Goal: Information Seeking & Learning: Learn about a topic

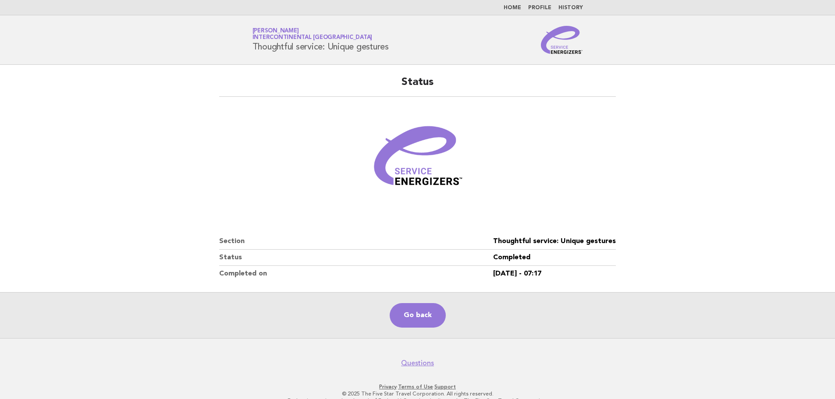
click at [404, 309] on link "Go back" at bounding box center [418, 315] width 56 height 25
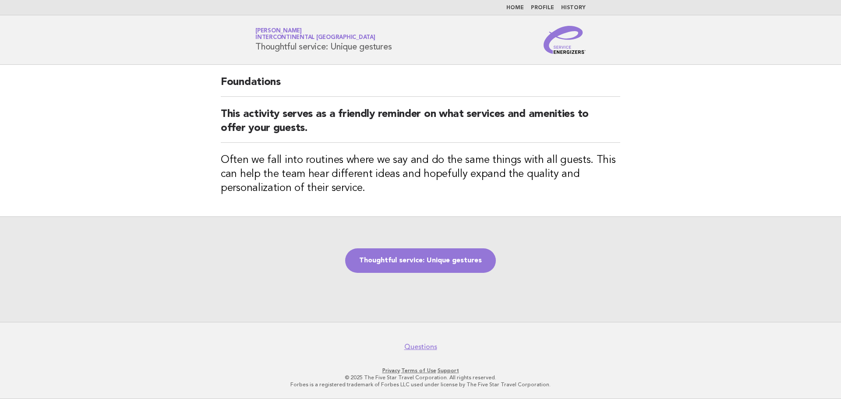
click at [569, 4] on li "History" at bounding box center [573, 7] width 25 height 7
click at [570, 9] on link "History" at bounding box center [573, 7] width 25 height 5
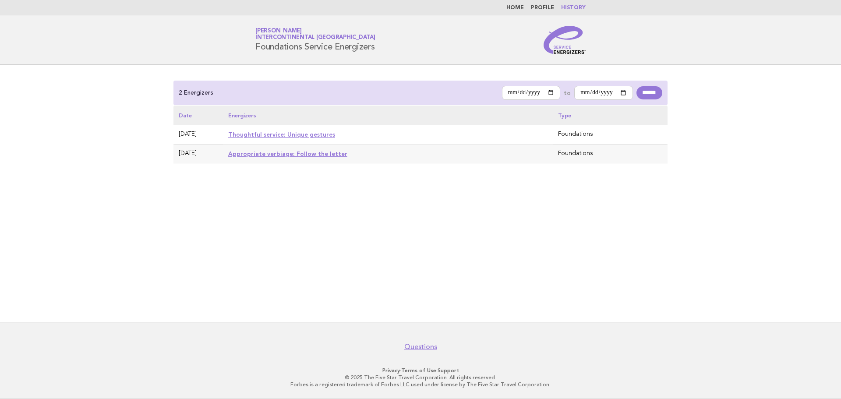
click at [279, 137] on link "Thoughtful service: Unique gestures" at bounding box center [281, 134] width 107 height 7
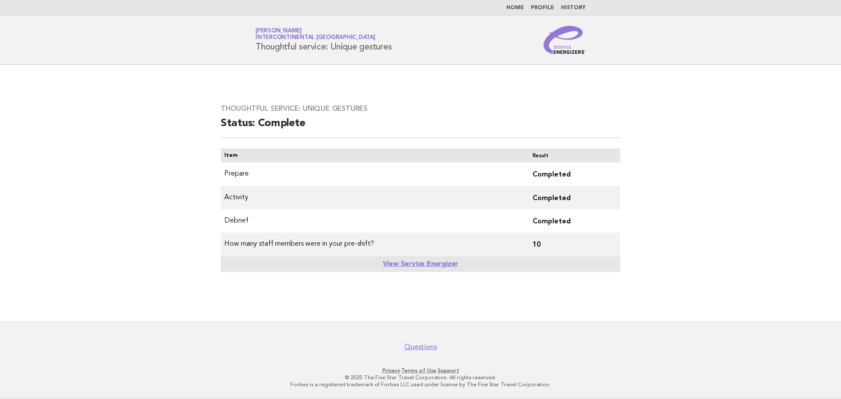
click at [423, 263] on link "View Service Energizer" at bounding box center [421, 264] width 76 height 7
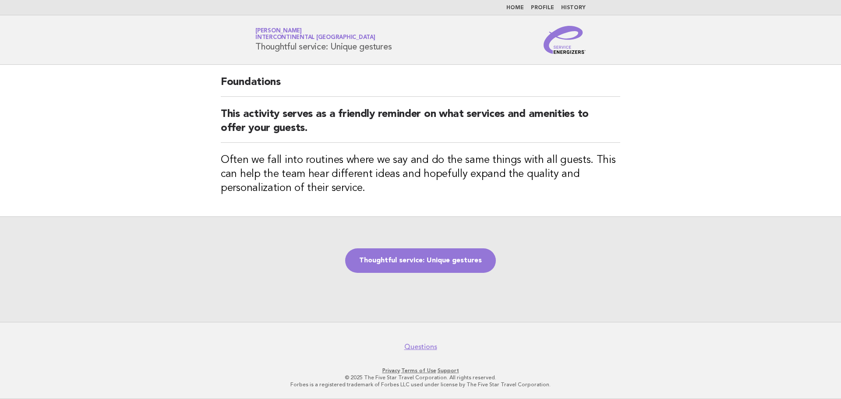
click at [566, 9] on link "History" at bounding box center [573, 7] width 25 height 5
click at [576, 7] on link "History" at bounding box center [573, 7] width 25 height 5
click at [577, 6] on link "History" at bounding box center [573, 7] width 25 height 5
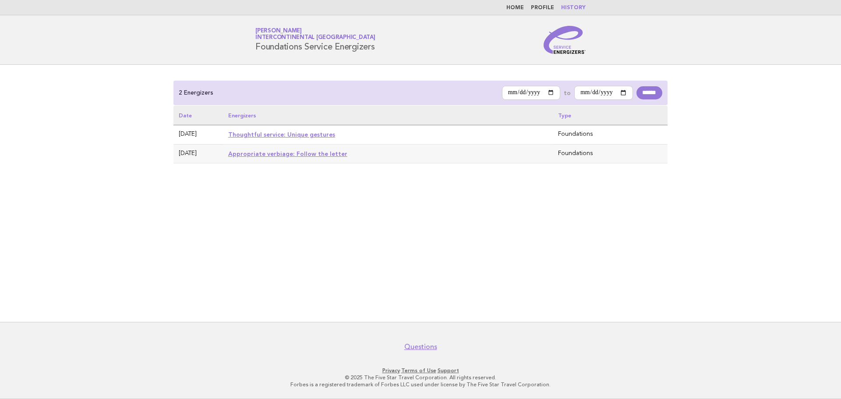
click at [291, 153] on link "Appropriate verbiage: Follow the letter" at bounding box center [287, 153] width 119 height 7
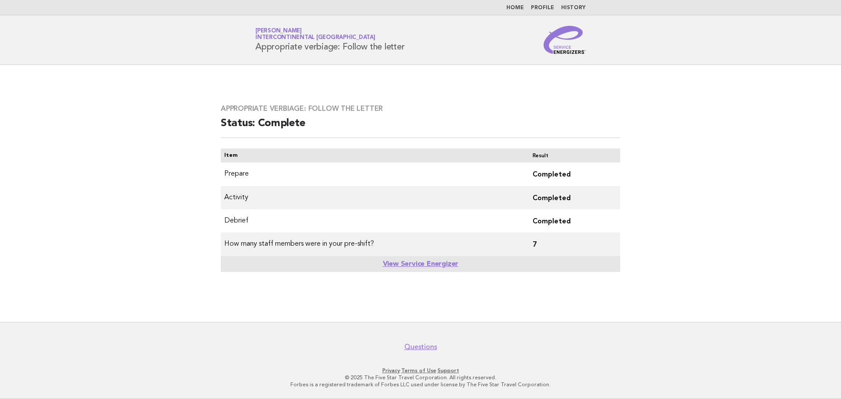
click at [571, 6] on link "History" at bounding box center [573, 7] width 25 height 5
click at [547, 7] on link "Profile" at bounding box center [542, 7] width 23 height 5
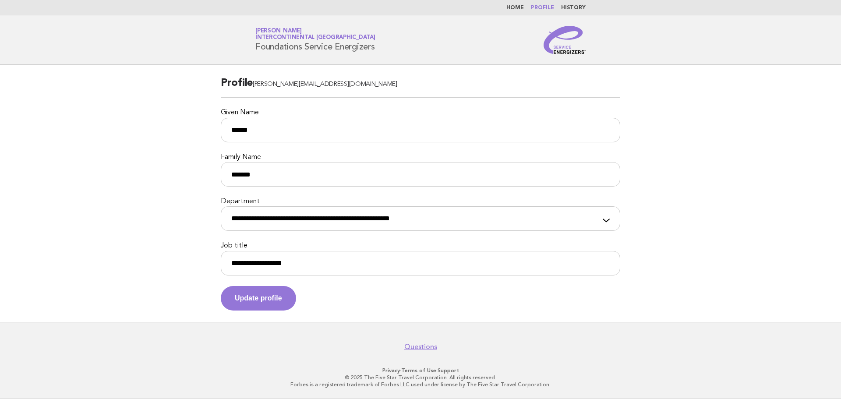
click at [521, 6] on link "Home" at bounding box center [516, 7] width 18 height 5
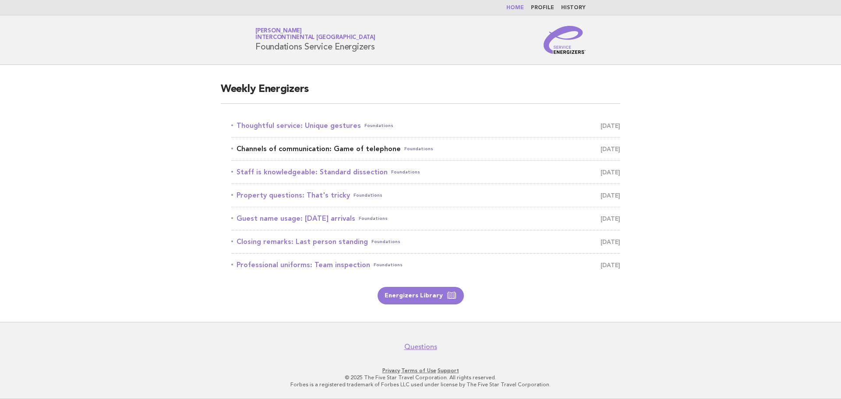
click at [312, 149] on link "Channels of communication: Game of telephone Foundations [DATE]" at bounding box center [425, 149] width 389 height 12
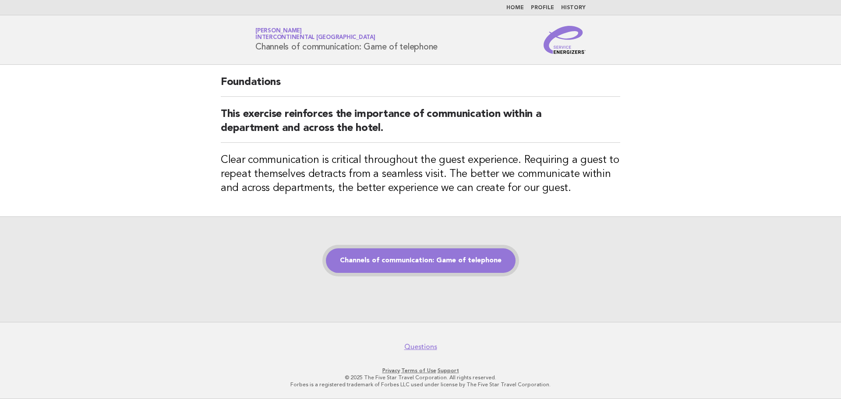
click at [411, 259] on link "Channels of communication: Game of telephone" at bounding box center [421, 260] width 190 height 25
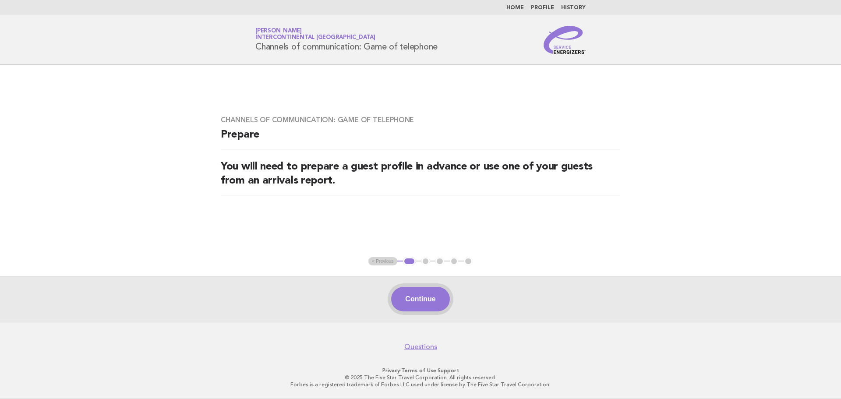
click at [436, 299] on button "Continue" at bounding box center [420, 299] width 58 height 25
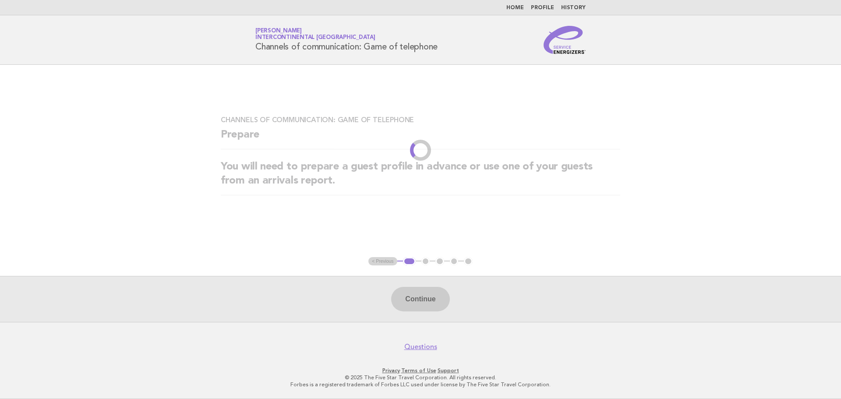
click at [436, 299] on div "Continue" at bounding box center [420, 299] width 841 height 46
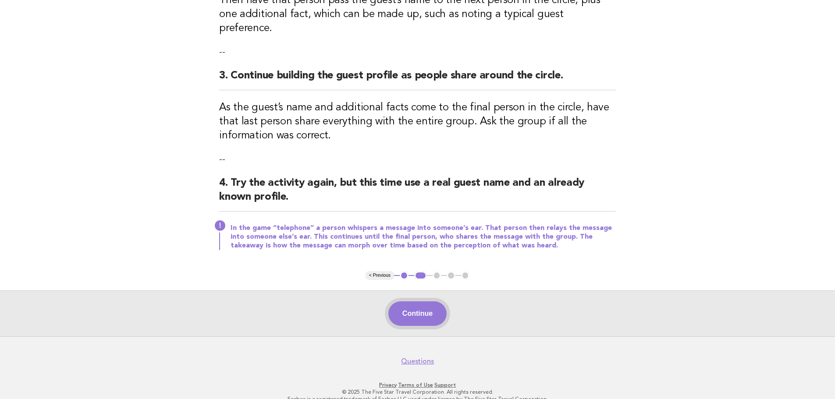
click at [421, 301] on button "Continue" at bounding box center [417, 313] width 58 height 25
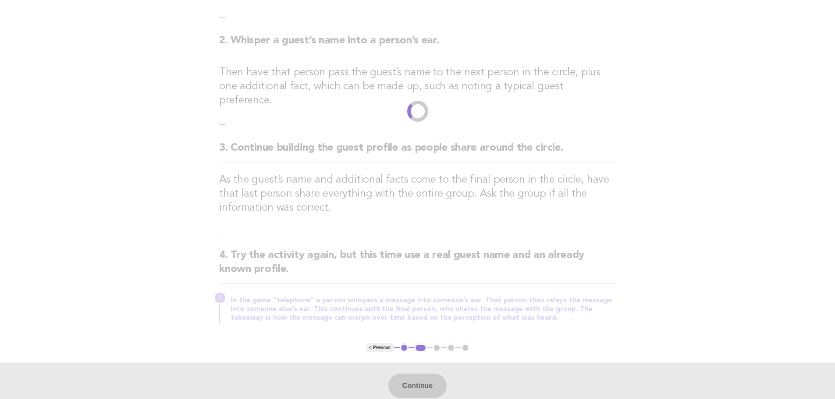
scroll to position [237, 0]
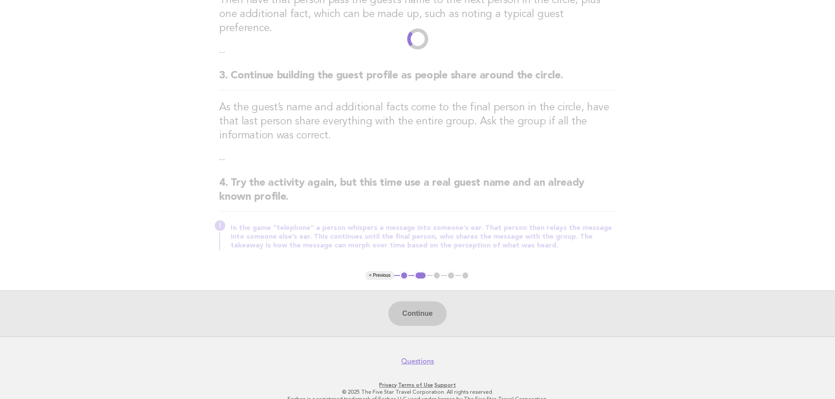
click at [426, 297] on div "Continue" at bounding box center [417, 314] width 835 height 46
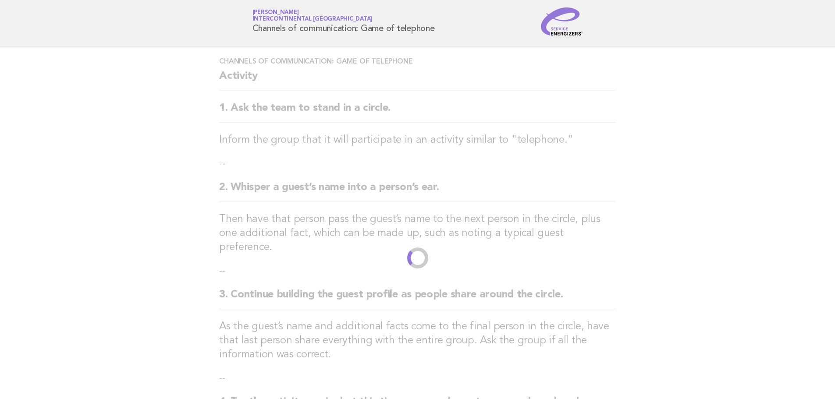
scroll to position [0, 0]
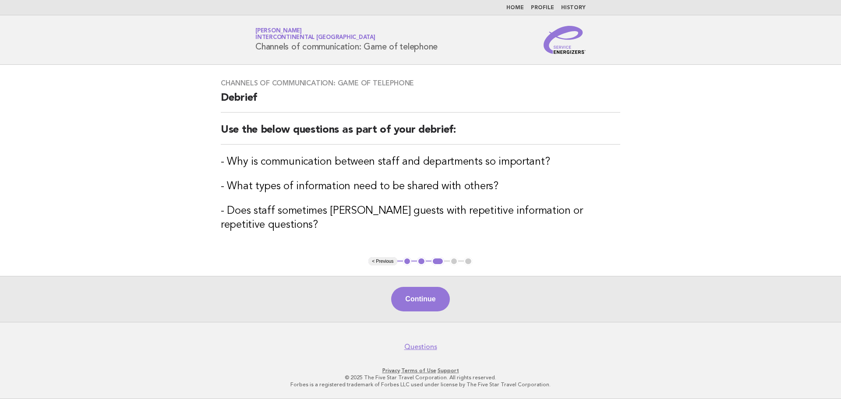
drag, startPoint x: 841, startPoint y: 150, endPoint x: 841, endPoint y: 230, distance: 80.6
click at [841, 230] on main "Channels of communication: Game of telephone Debrief Use the below questions as…" at bounding box center [420, 193] width 841 height 257
click at [418, 303] on button "Continue" at bounding box center [420, 299] width 58 height 25
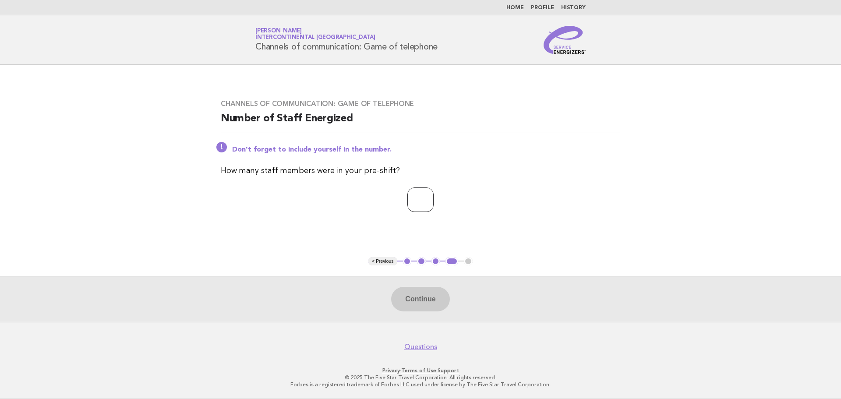
drag, startPoint x: 430, startPoint y: 203, endPoint x: 449, endPoint y: 177, distance: 32.3
click at [430, 202] on input "number" at bounding box center [420, 200] width 26 height 25
type input "**"
click at [428, 291] on button "Continue" at bounding box center [420, 299] width 58 height 25
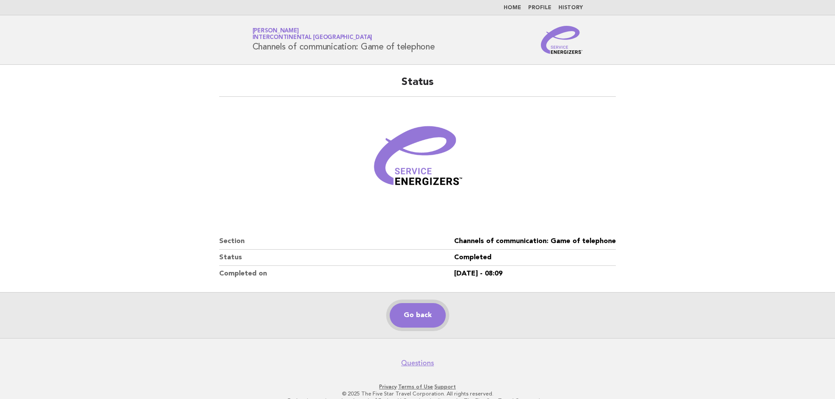
click at [405, 316] on link "Go back" at bounding box center [418, 315] width 56 height 25
click at [418, 318] on link "Go back" at bounding box center [418, 315] width 56 height 25
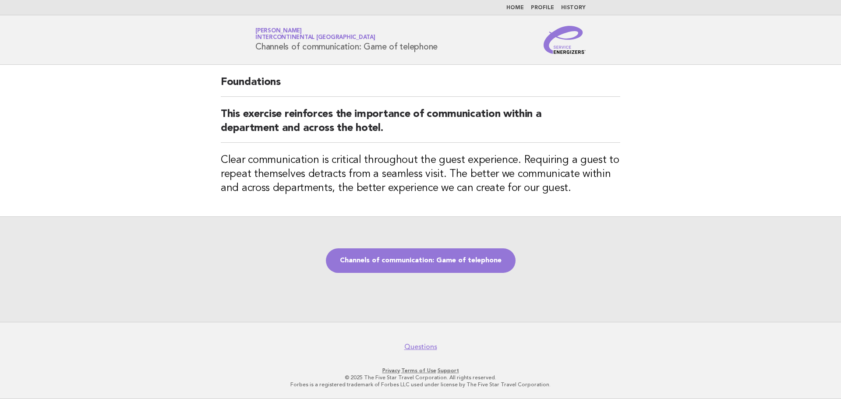
click at [514, 7] on link "Home" at bounding box center [516, 7] width 18 height 5
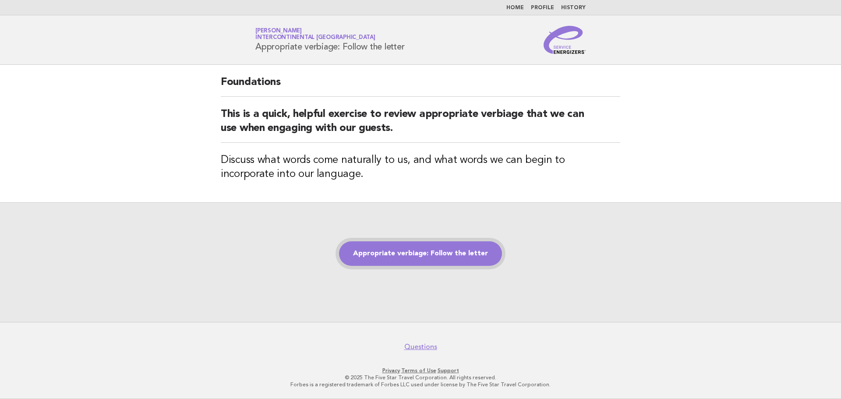
click at [432, 252] on link "Appropriate verbiage: Follow the letter" at bounding box center [420, 253] width 163 height 25
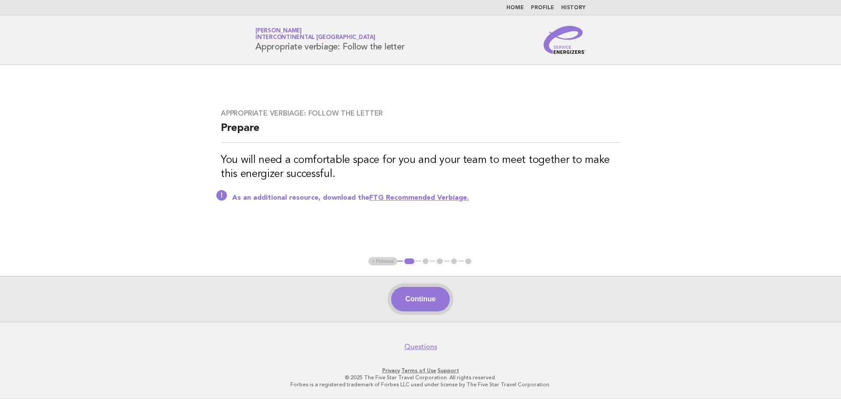
click at [442, 296] on button "Continue" at bounding box center [420, 299] width 58 height 25
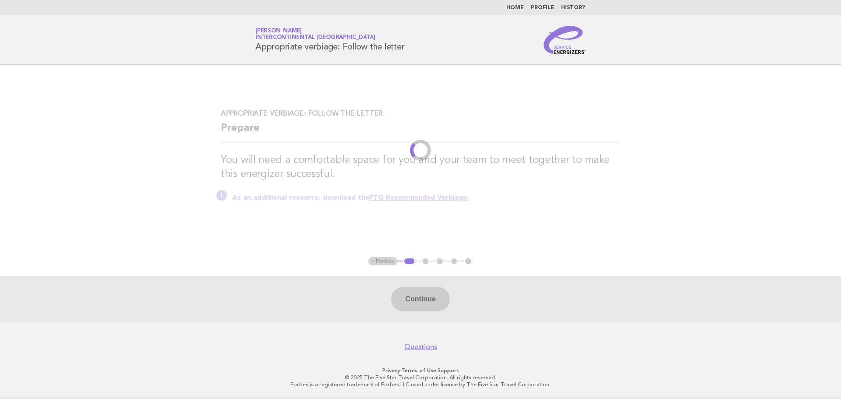
click at [442, 296] on div "Continue" at bounding box center [420, 299] width 841 height 46
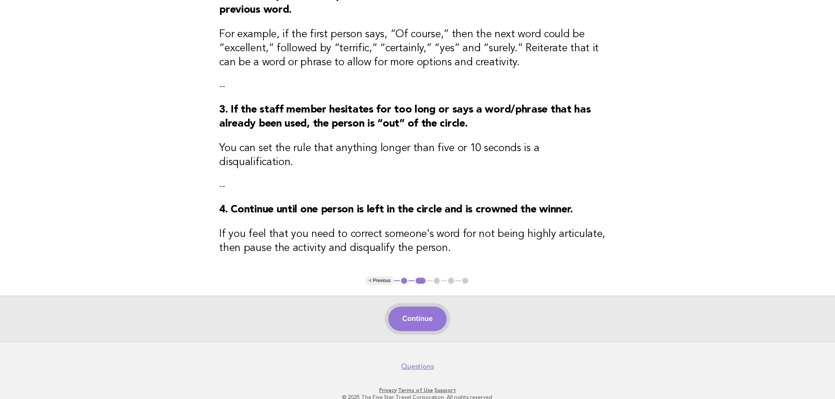
click at [415, 307] on button "Continue" at bounding box center [417, 319] width 58 height 25
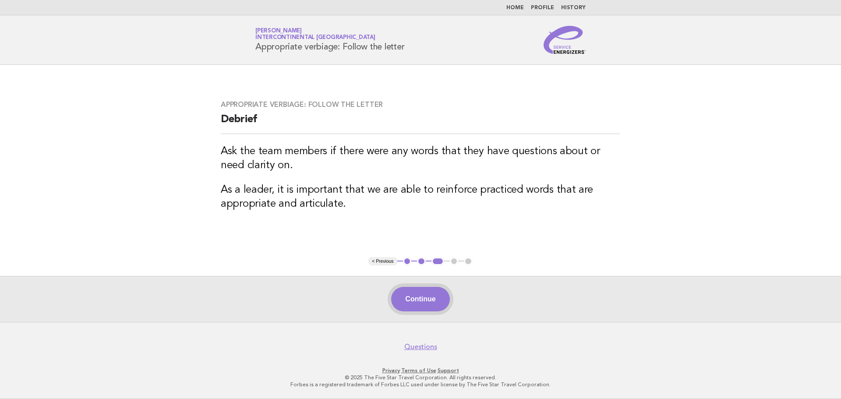
click at [400, 301] on button "Continue" at bounding box center [420, 299] width 58 height 25
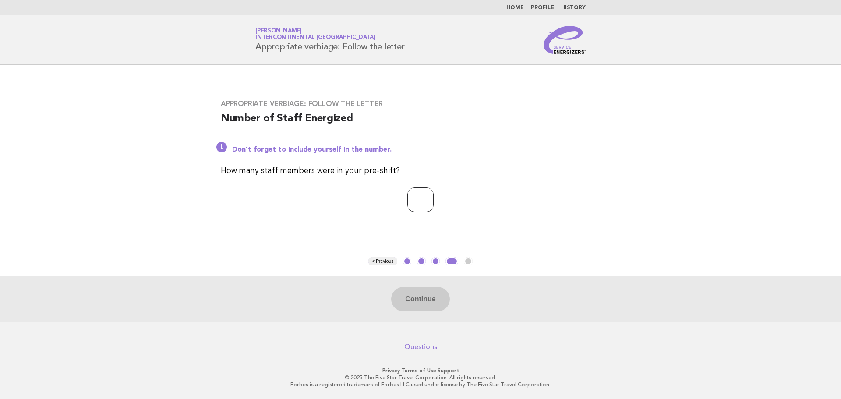
click at [419, 198] on input "number" at bounding box center [420, 200] width 26 height 25
type input "*"
click at [429, 300] on button "Continue" at bounding box center [420, 299] width 58 height 25
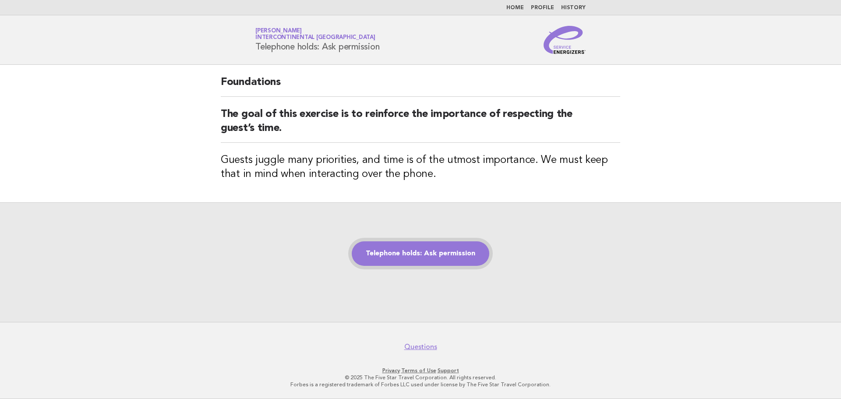
click at [426, 254] on link "Telephone holds: Ask permission" at bounding box center [421, 253] width 138 height 25
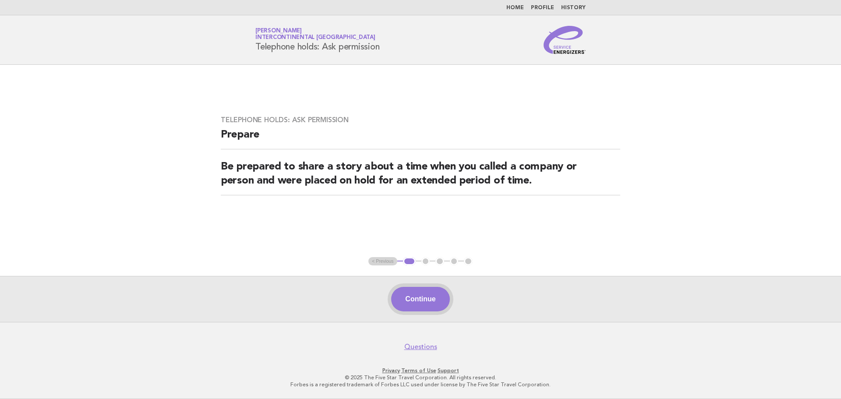
click at [427, 301] on button "Continue" at bounding box center [420, 299] width 58 height 25
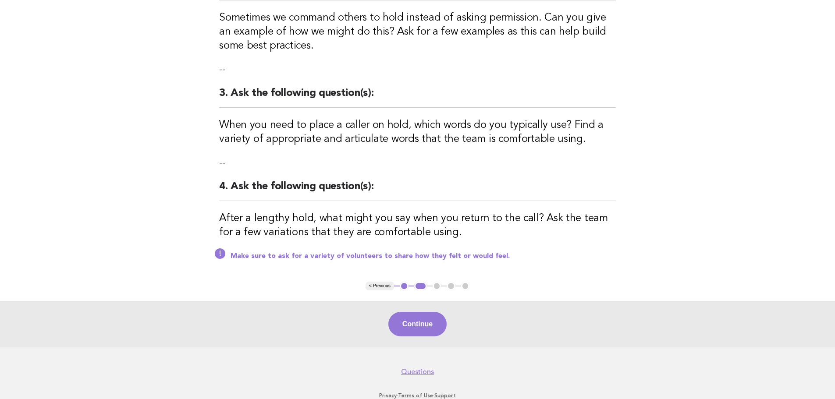
scroll to position [259, 0]
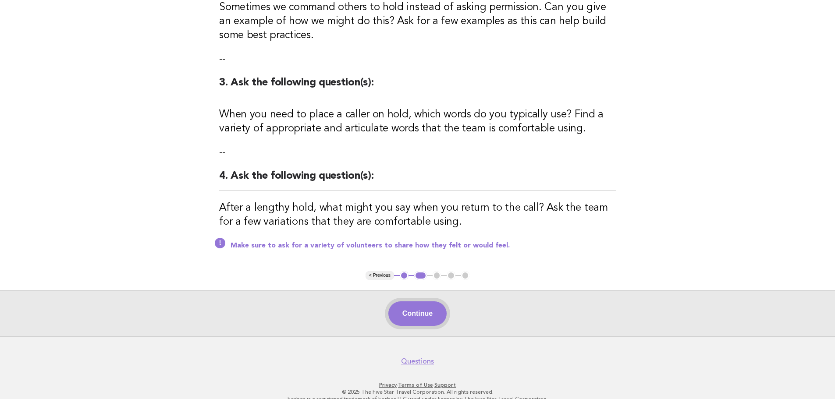
click at [421, 303] on button "Continue" at bounding box center [417, 313] width 58 height 25
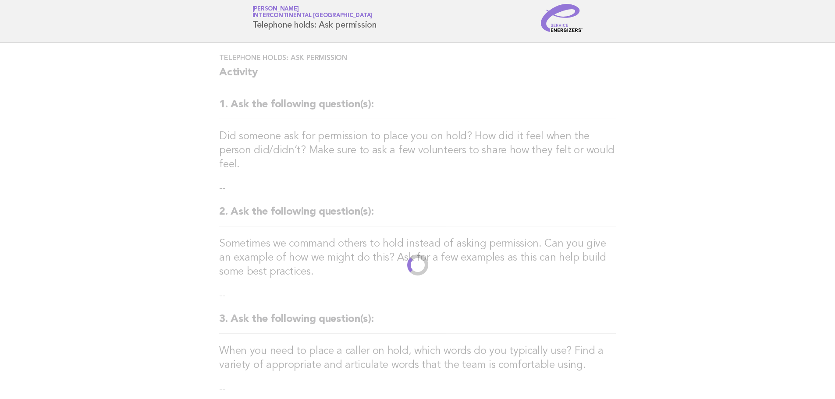
scroll to position [0, 0]
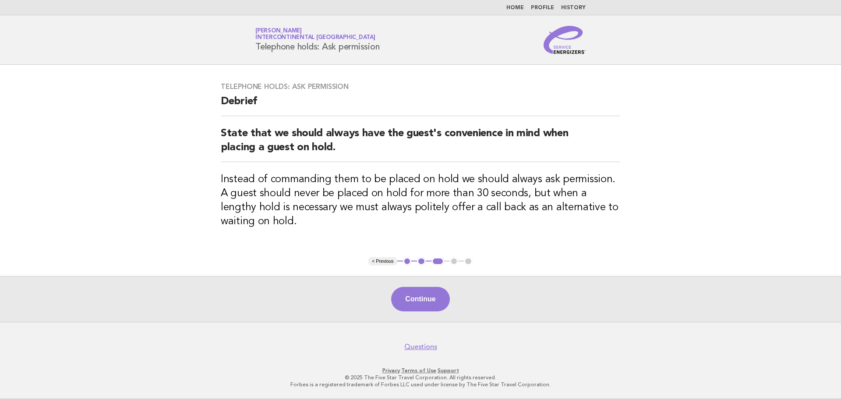
click at [841, 241] on html "Home Profile History Service Energizers Isidra Echanez InterContinental Doha Be…" at bounding box center [420, 199] width 841 height 399
click at [402, 303] on button "Continue" at bounding box center [420, 299] width 58 height 25
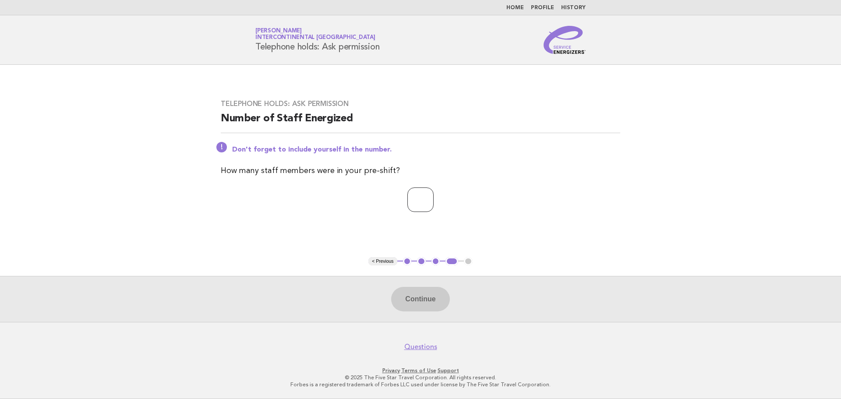
click at [416, 194] on input "number" at bounding box center [420, 200] width 26 height 25
type input "*"
click at [424, 297] on button "Continue" at bounding box center [420, 299] width 58 height 25
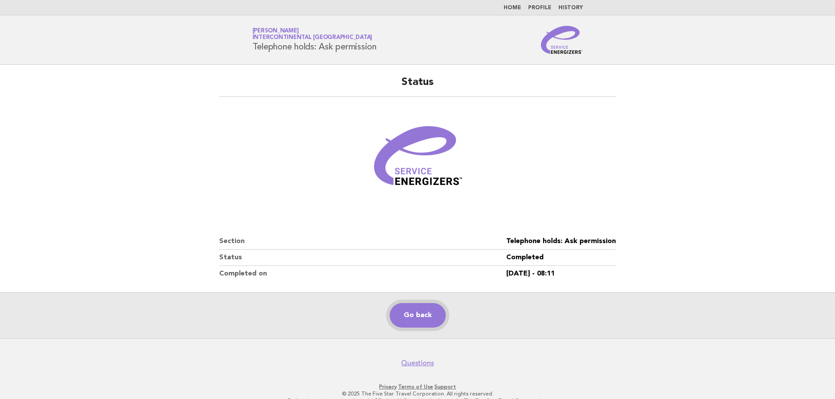
click at [418, 316] on link "Go back" at bounding box center [418, 315] width 56 height 25
click at [566, 9] on link "History" at bounding box center [570, 7] width 25 height 5
